Goal: Check status: Check status

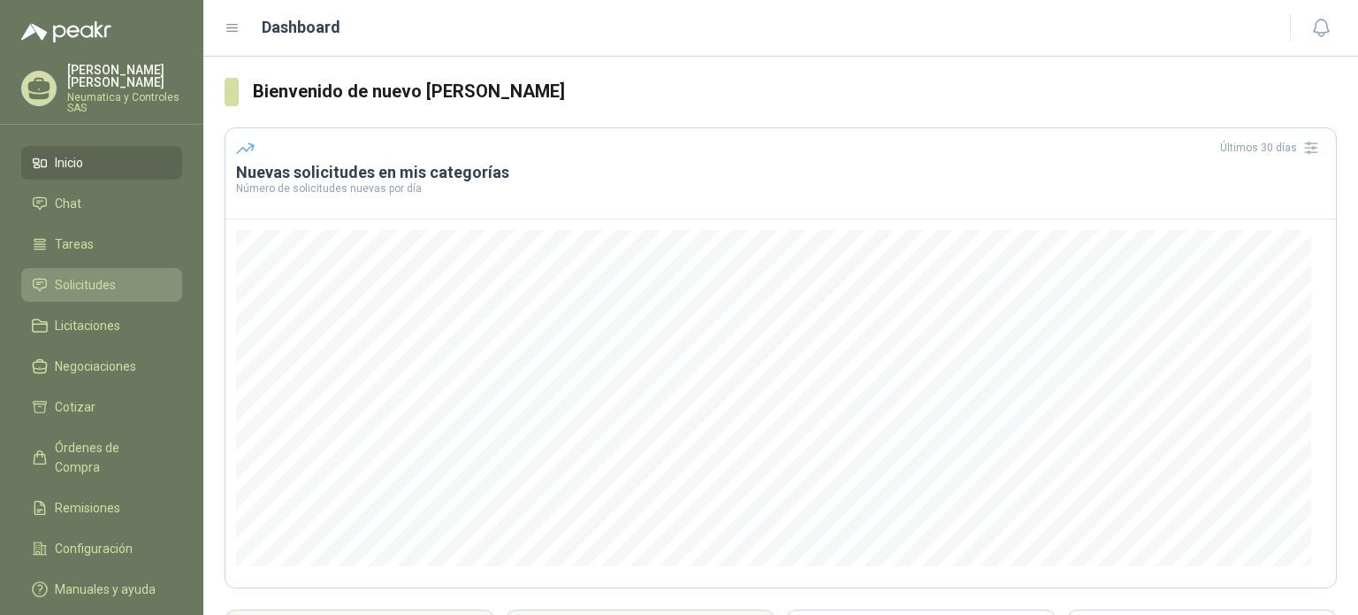
click at [112, 275] on span "Solicitudes" at bounding box center [85, 284] width 61 height 19
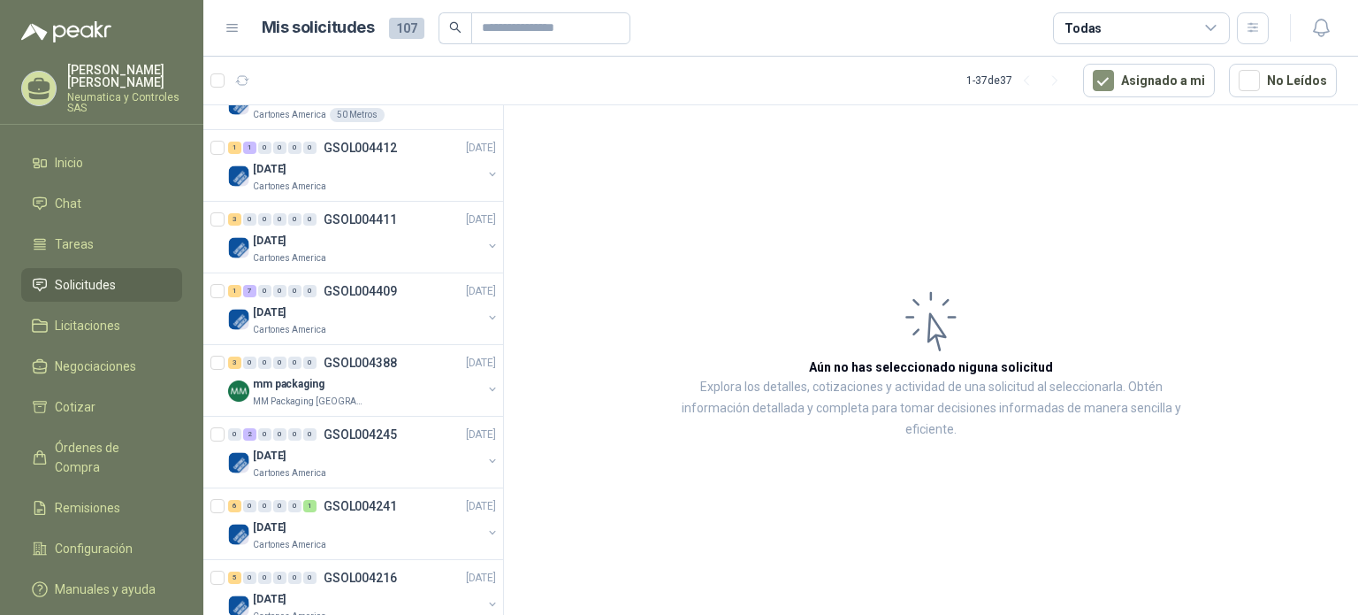
scroll to position [1231, 0]
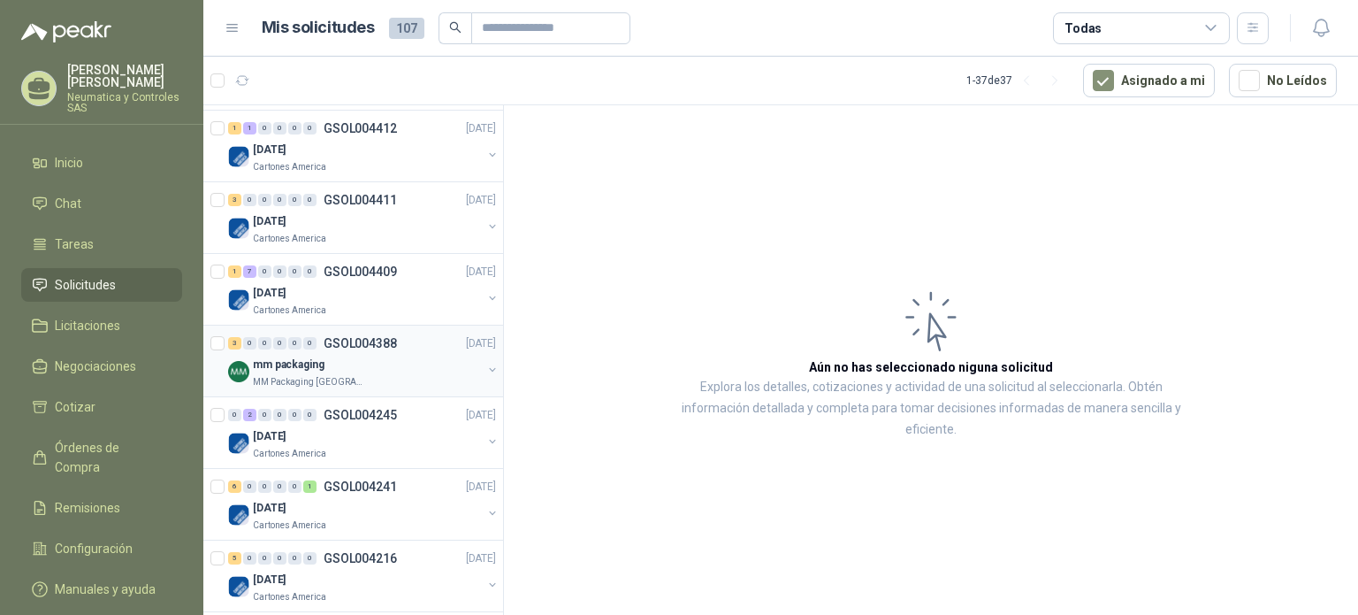
click at [378, 365] on div "mm packaging" at bounding box center [367, 364] width 229 height 21
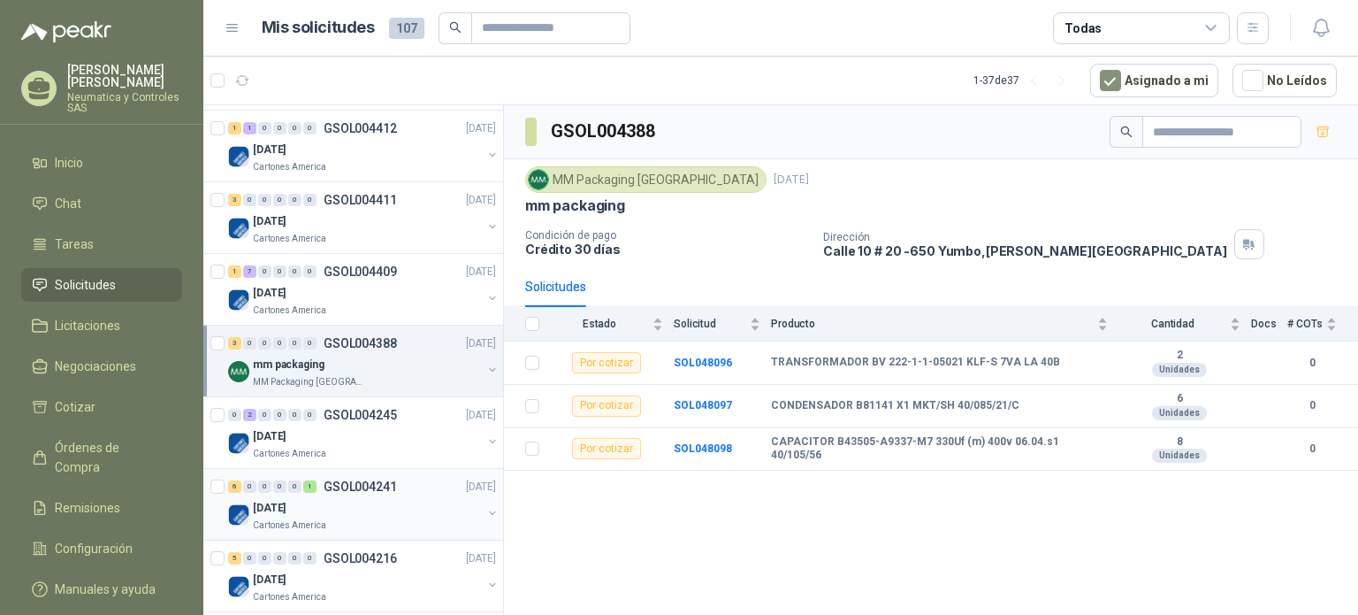
click at [419, 485] on div "6 0 0 0 0 1 GSOL004241 [DATE]" at bounding box center [363, 486] width 271 height 21
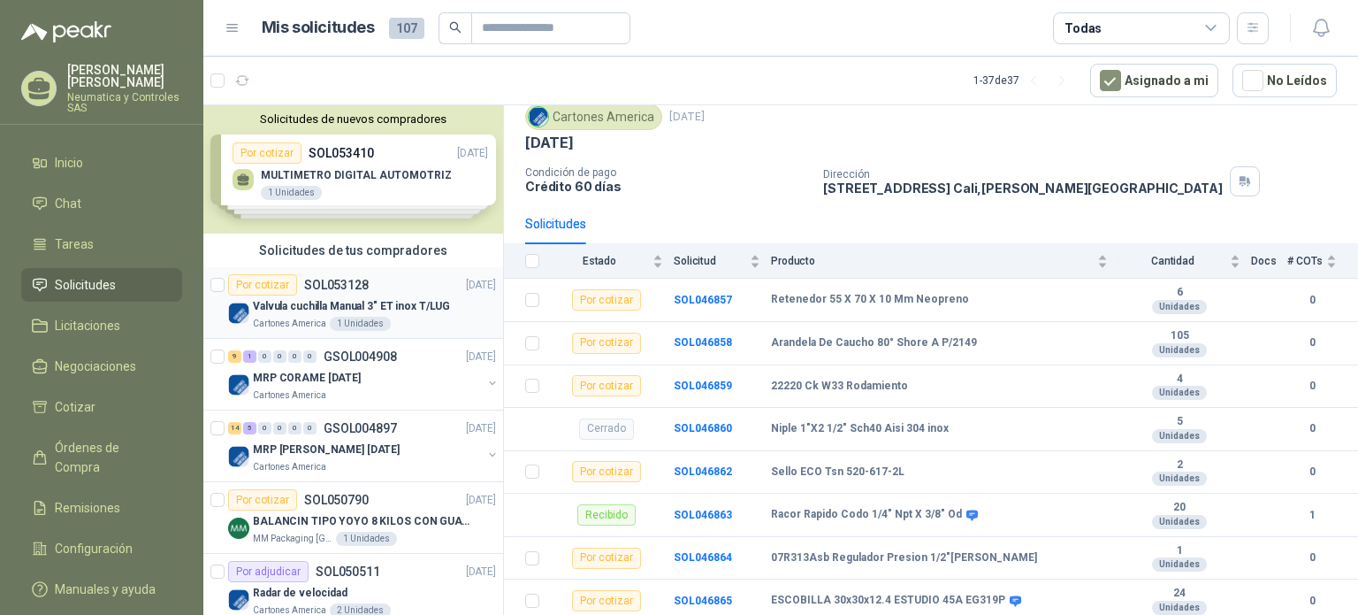
click at [391, 305] on p "Valvula cuchilla Manual 3" ET inox T/LUG" at bounding box center [351, 306] width 197 height 17
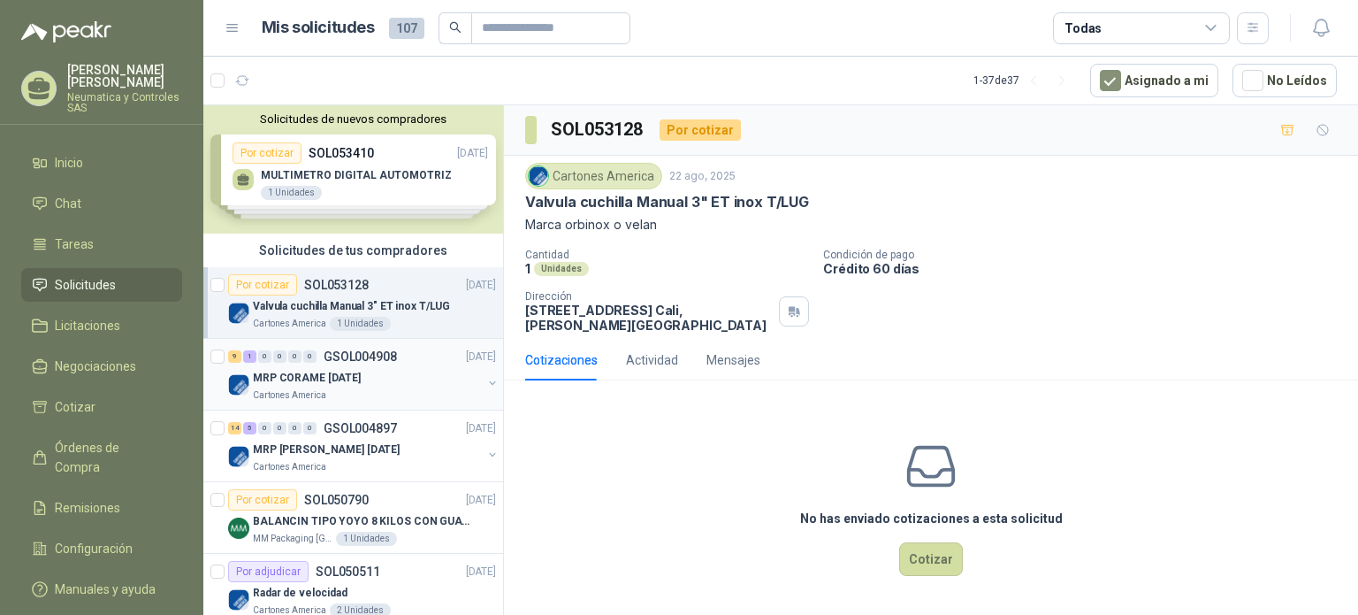
click at [398, 367] on div "MRP CORAME [DATE]" at bounding box center [367, 377] width 229 height 21
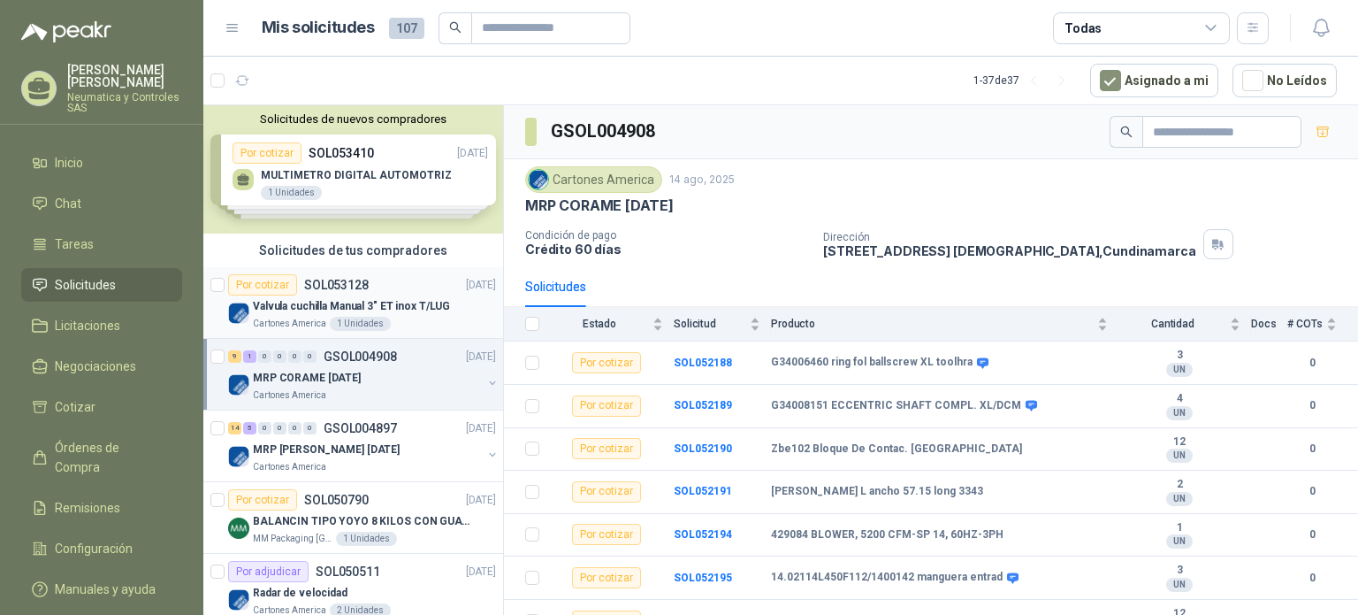
click at [404, 321] on div "Cartones America 1 Unidades" at bounding box center [374, 324] width 243 height 14
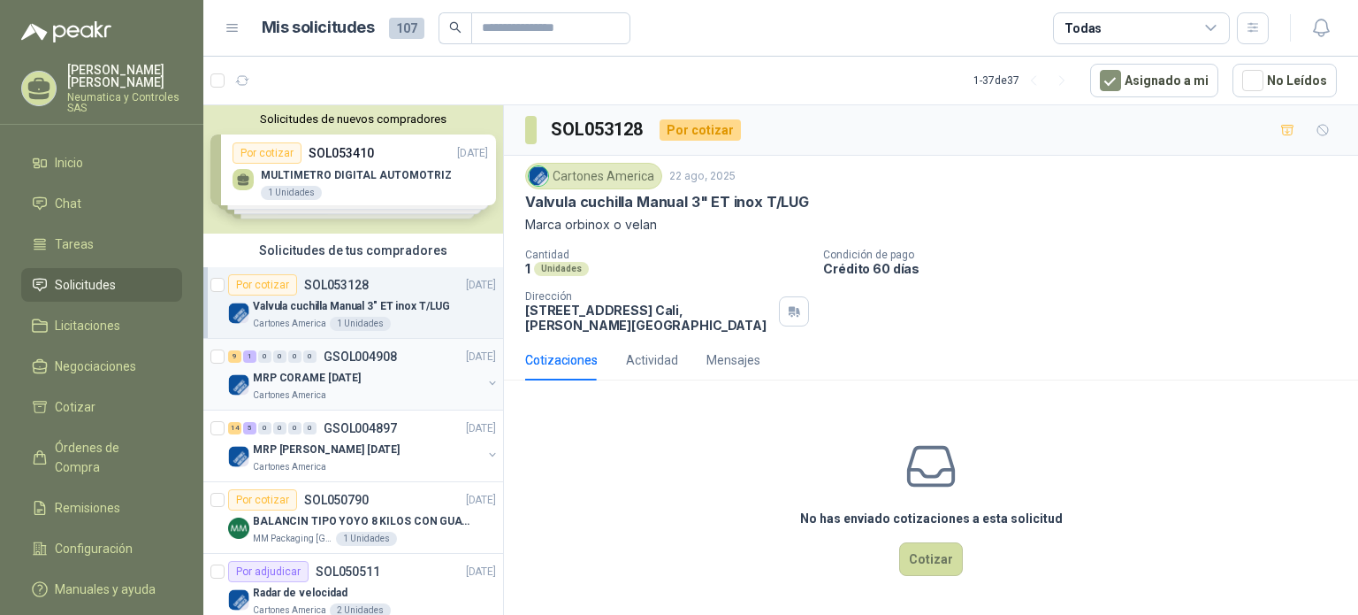
click at [401, 363] on div "9 1 0 0 0 0 GSOL004908 [DATE]" at bounding box center [363, 356] width 271 height 21
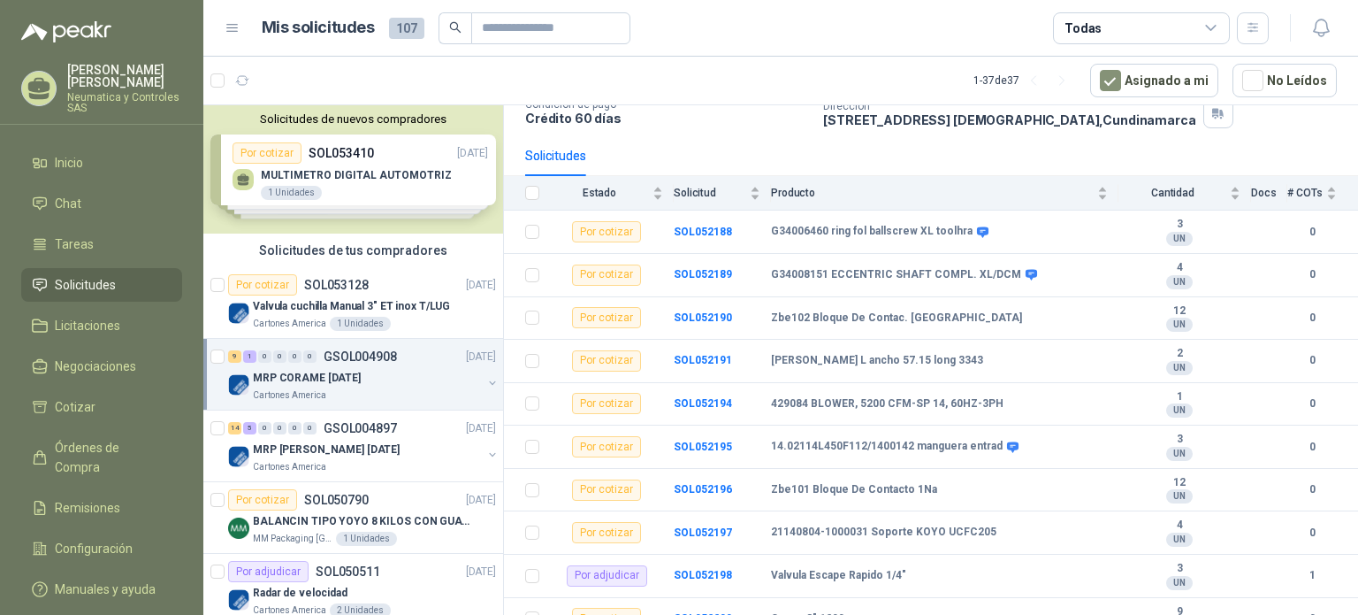
scroll to position [149, 0]
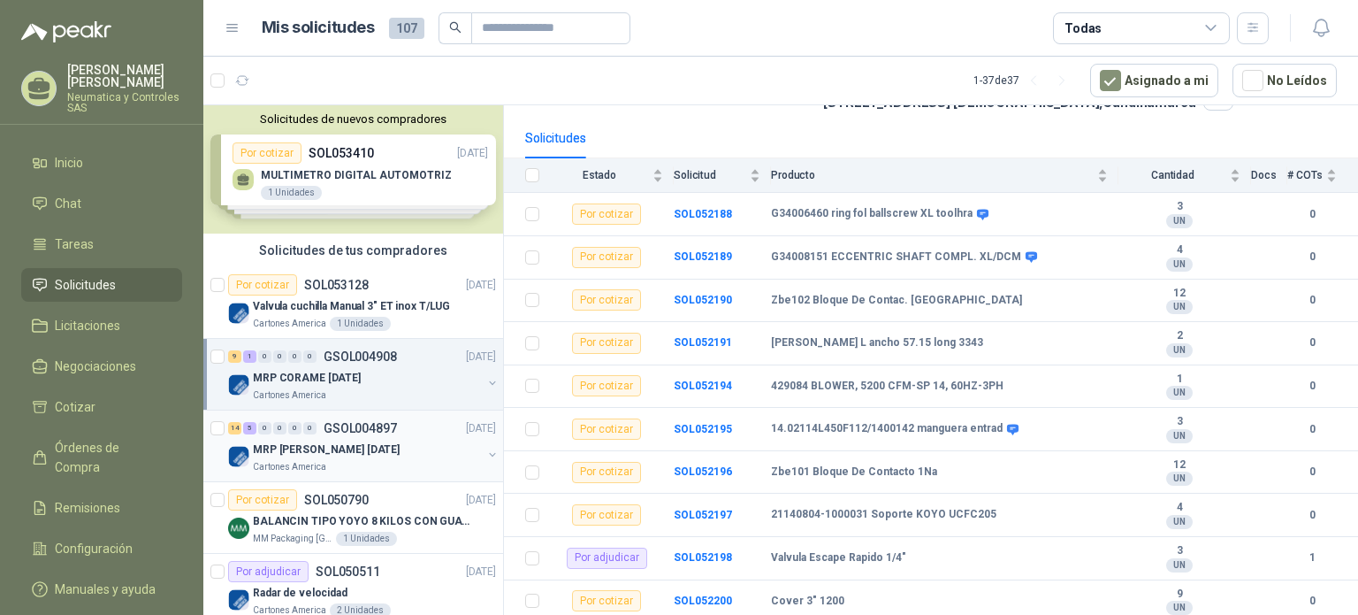
click at [394, 451] on div "MRP [PERSON_NAME] [DATE]" at bounding box center [367, 449] width 229 height 21
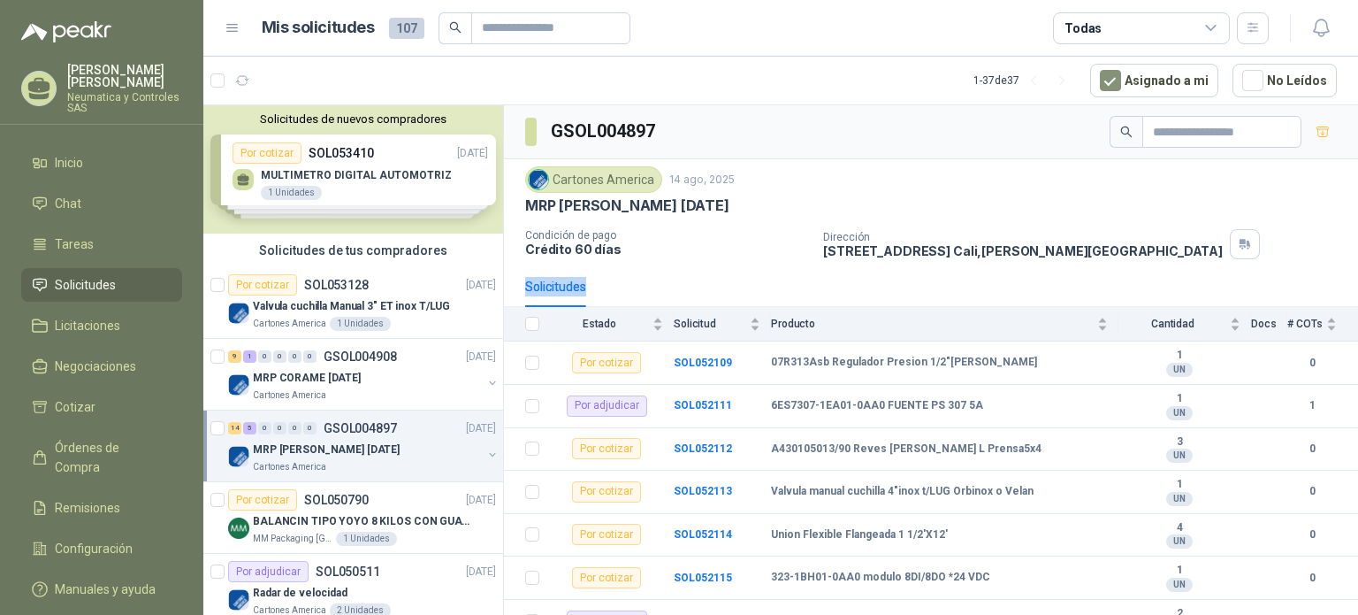
drag, startPoint x: 1357, startPoint y: 249, endPoint x: 1357, endPoint y: 307, distance: 57.5
click at [1357, 307] on section "GSOL004897 Cartones America [DATE] MRP MOLINO [DATE] Condición de pago Crédito …" at bounding box center [931, 362] width 854 height 515
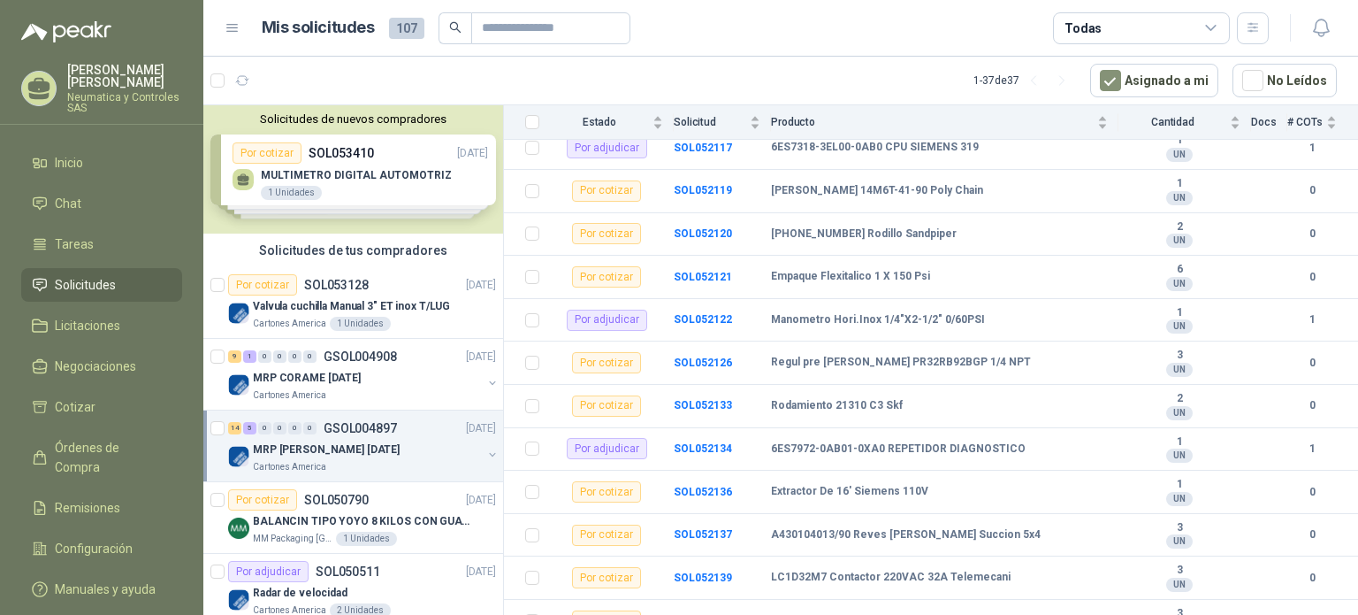
scroll to position [535, 0]
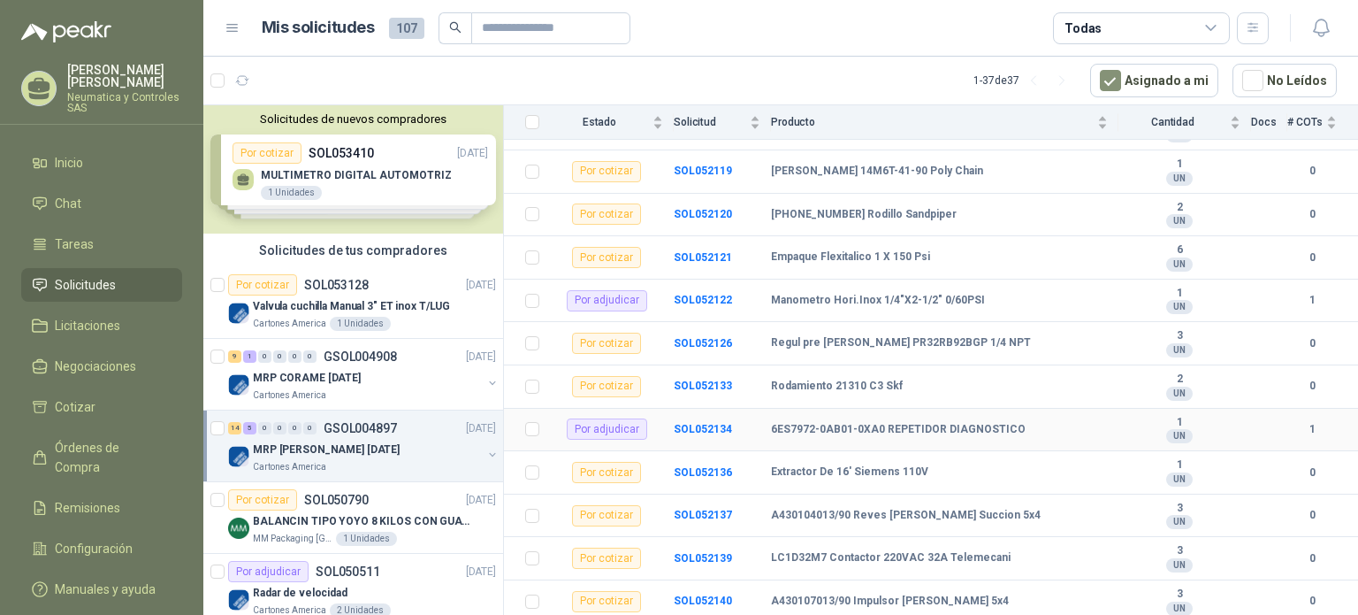
click at [1068, 432] on div "6ES7972-0AB01-0XA0 REPETIDOR DIAGNOSTICO" at bounding box center [939, 430] width 337 height 14
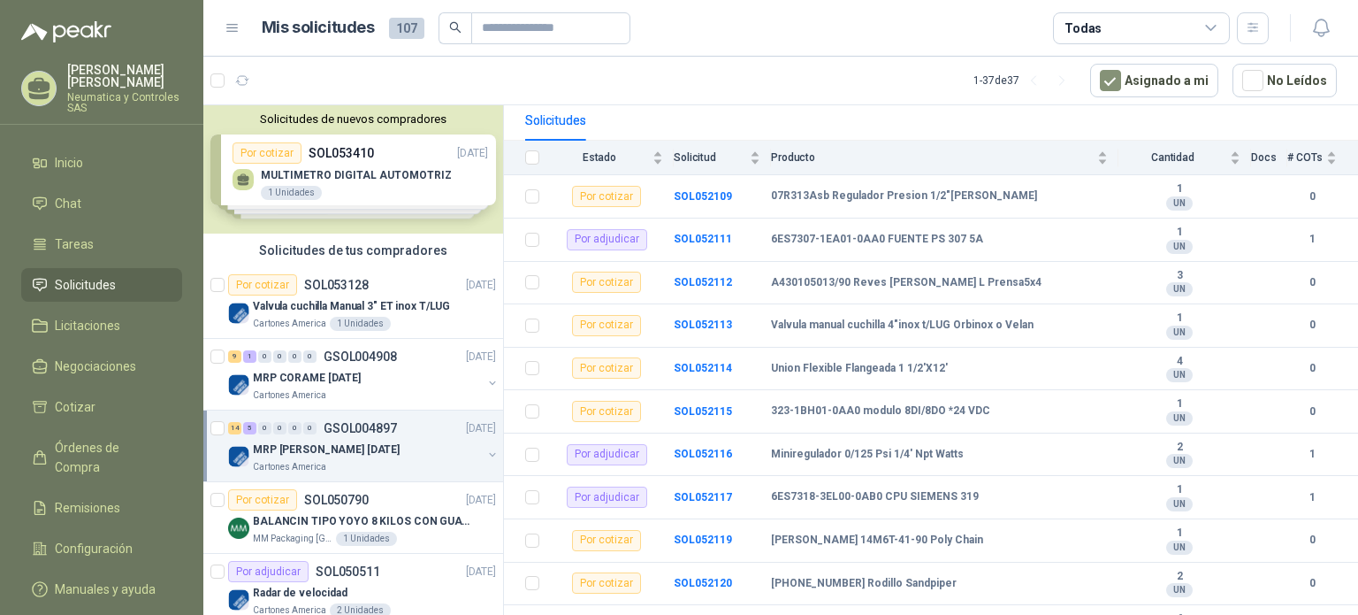
scroll to position [168, 0]
click at [403, 32] on span "107" at bounding box center [406, 28] width 35 height 21
